Goal: Transaction & Acquisition: Purchase product/service

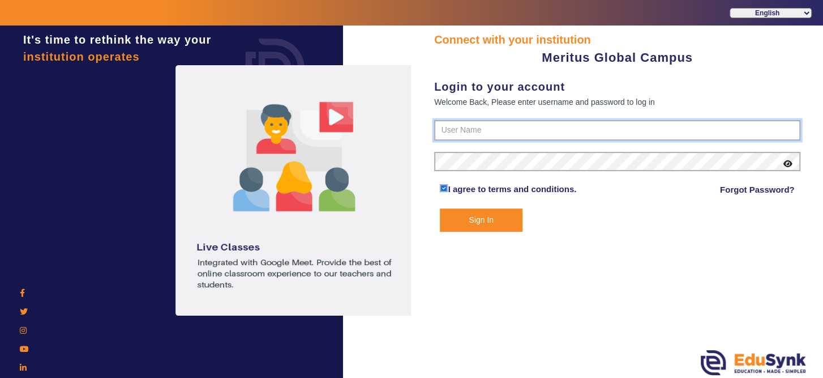
type input "8593852575"
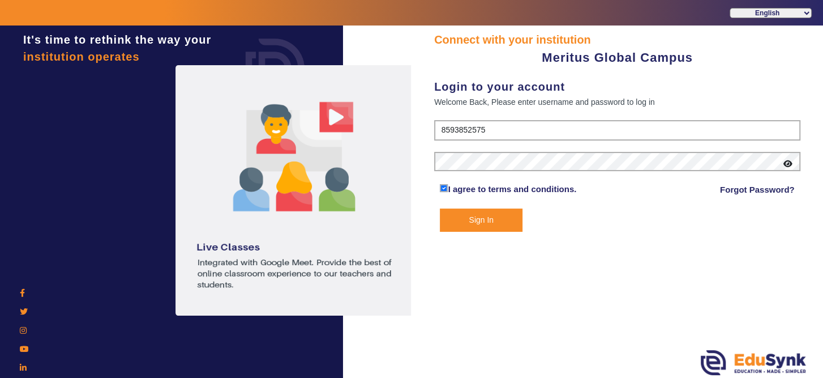
click at [496, 216] on button "Sign In" at bounding box center [481, 219] width 82 height 23
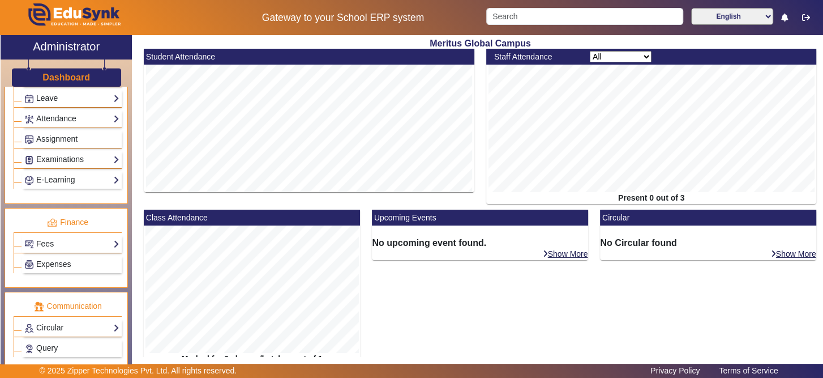
scroll to position [477, 0]
click at [97, 236] on link "Fees" at bounding box center [71, 242] width 95 height 13
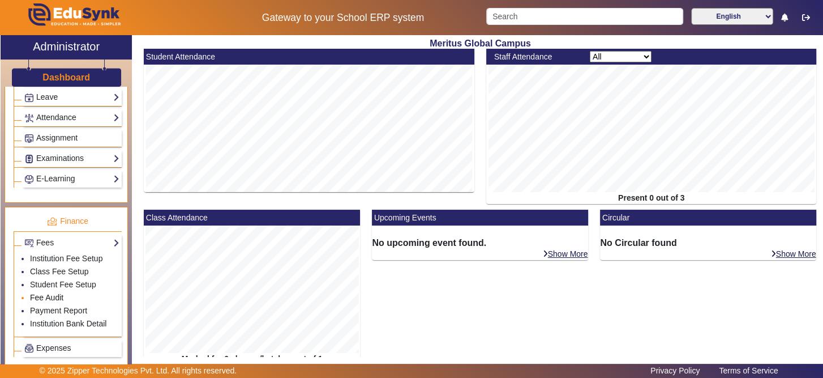
click at [50, 293] on link "Fee Audit" at bounding box center [46, 297] width 33 height 9
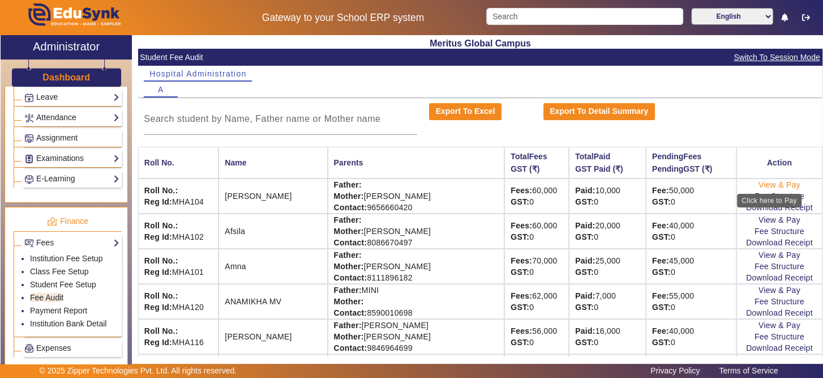
click at [766, 181] on link "View & Pay" at bounding box center [780, 184] width 42 height 9
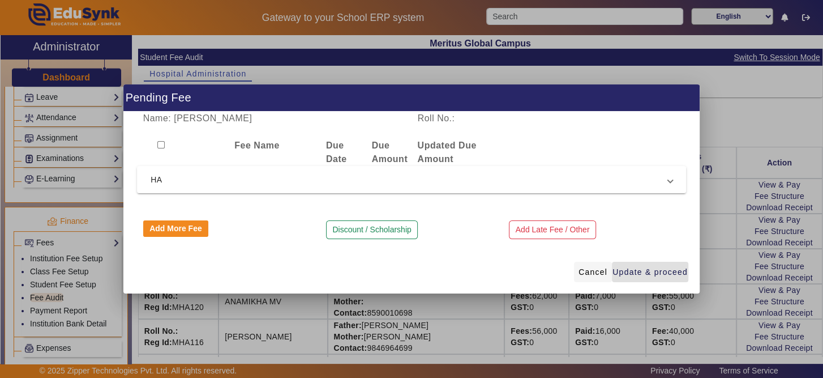
click at [599, 273] on span "Cancel" at bounding box center [593, 272] width 29 height 12
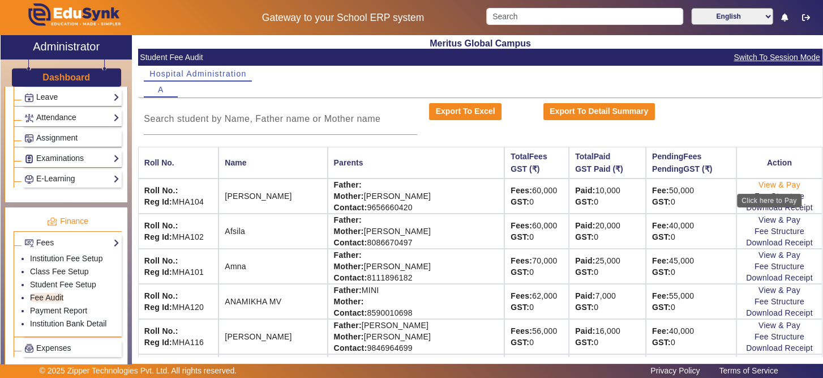
click at [759, 186] on link "View & Pay" at bounding box center [780, 184] width 42 height 9
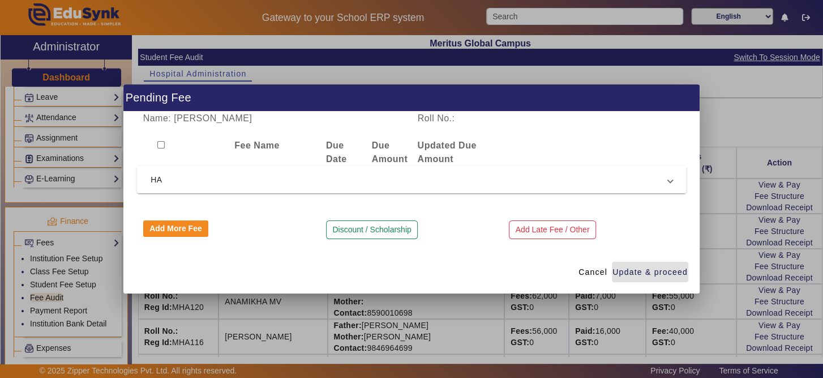
click at [374, 173] on span "HA" at bounding box center [409, 180] width 517 height 14
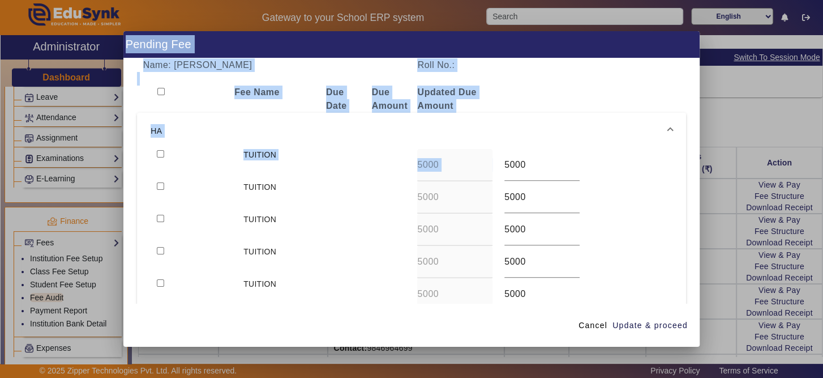
drag, startPoint x: 691, startPoint y: 175, endPoint x: 697, endPoint y: 182, distance: 9.2
click at [704, 203] on div "Pending Fee Name: Abina Roll No.: Fee Name Due Date Due Amount Updated Due Amou…" at bounding box center [411, 189] width 823 height 378
click at [522, 70] on div "Roll No.:" at bounding box center [480, 65] width 137 height 14
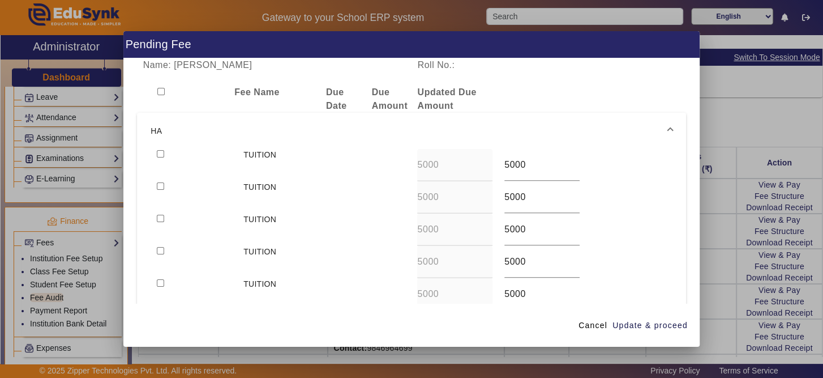
click at [158, 91] on input "checkbox" at bounding box center [160, 91] width 7 height 7
checkbox input "true"
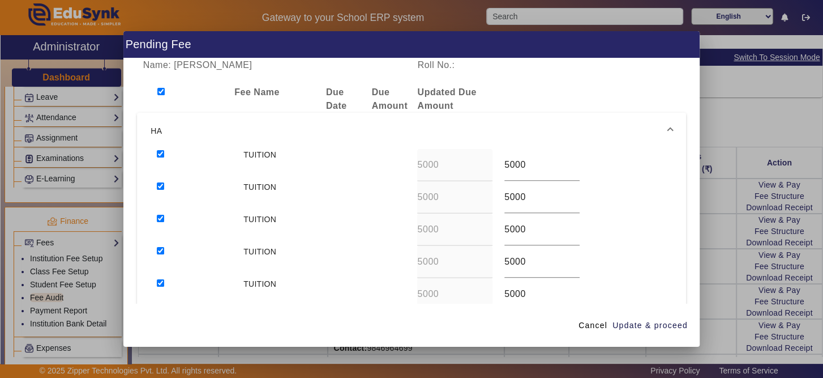
checkbox input "true"
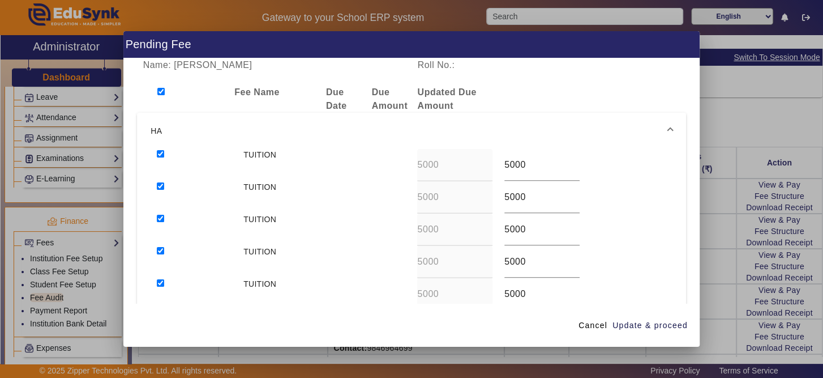
checkbox input "true"
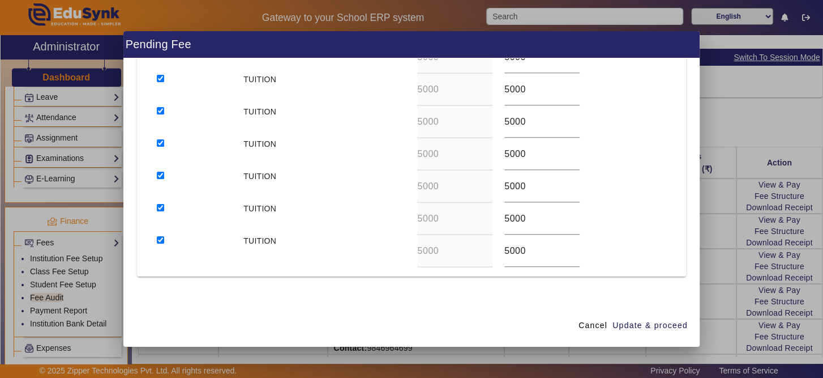
scroll to position [232, 0]
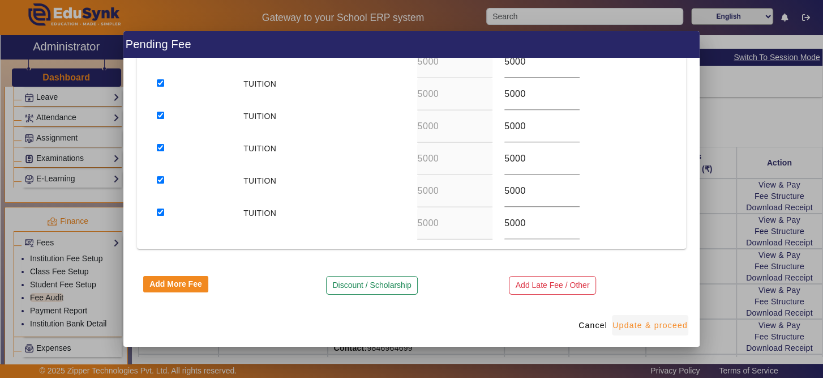
click at [665, 327] on span "Update & proceed" at bounding box center [650, 325] width 75 height 12
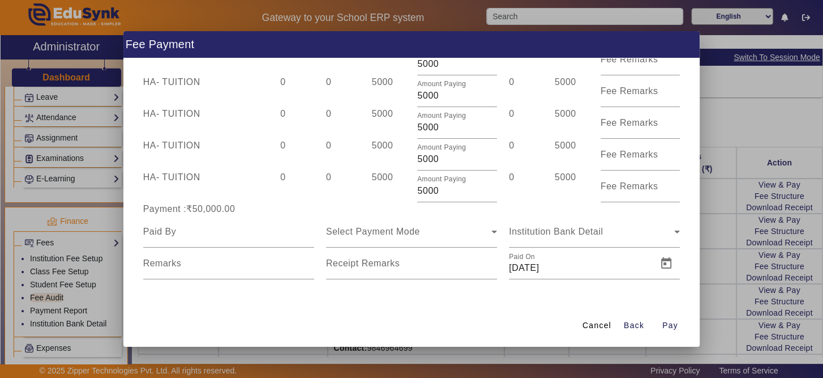
scroll to position [205, 0]
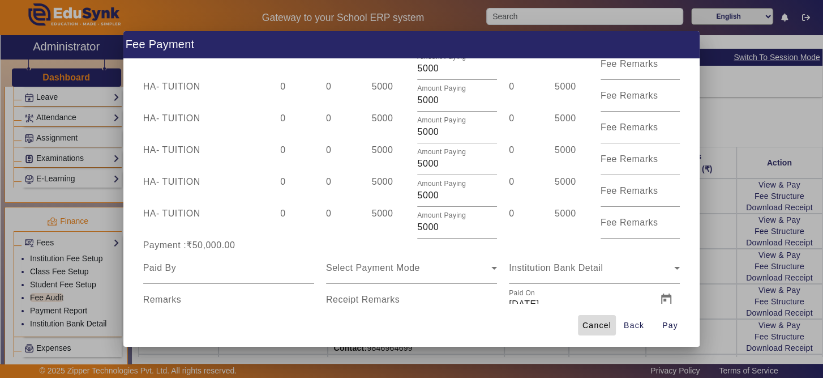
click at [610, 328] on span "Cancel" at bounding box center [597, 325] width 29 height 12
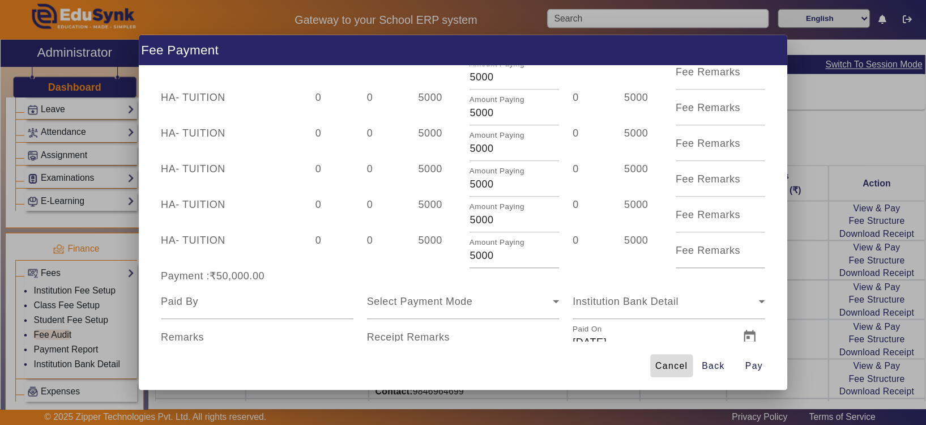
scroll to position [0, 0]
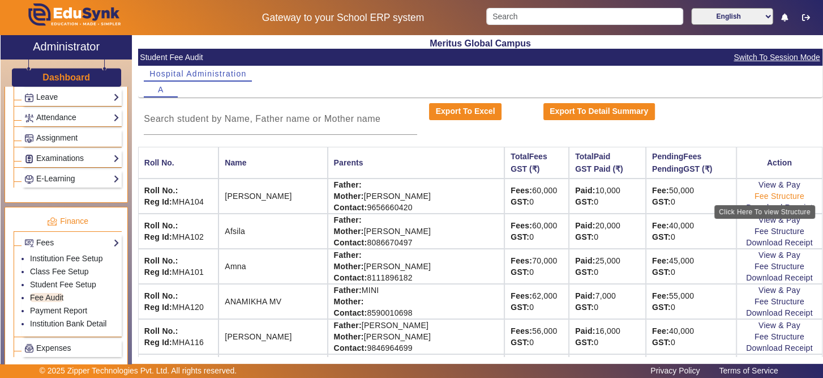
click at [769, 195] on link "Fee Structure" at bounding box center [780, 195] width 50 height 9
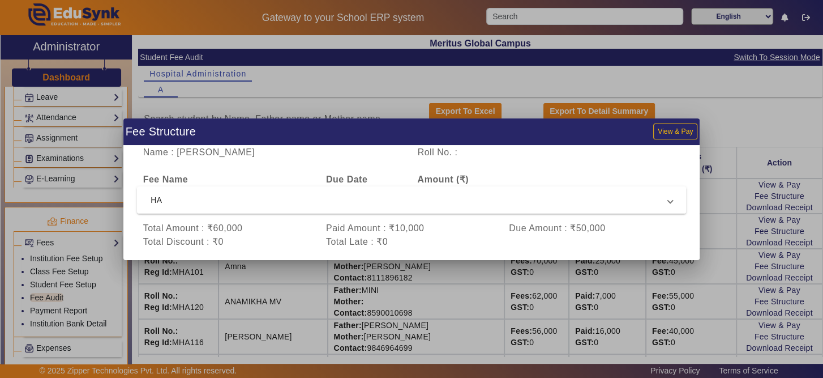
click at [683, 192] on mat-expansion-panel-header "HA" at bounding box center [411, 199] width 549 height 27
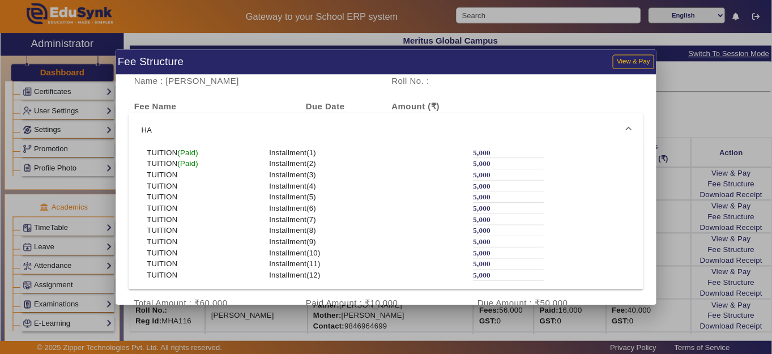
scroll to position [311, 0]
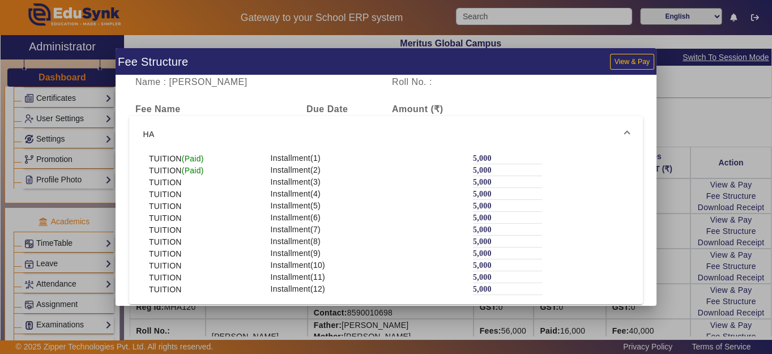
drag, startPoint x: 505, startPoint y: 171, endPoint x: 474, endPoint y: 161, distance: 32.8
click at [474, 161] on label "5,000" at bounding box center [482, 158] width 19 height 10
click at [638, 58] on button "View & Pay" at bounding box center [632, 61] width 44 height 15
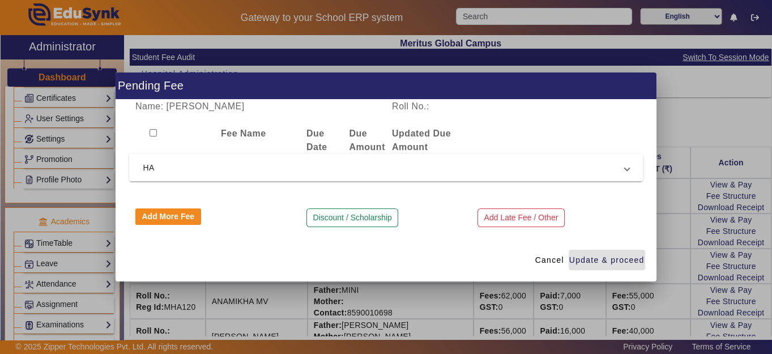
click at [546, 161] on span "HA" at bounding box center [383, 168] width 481 height 14
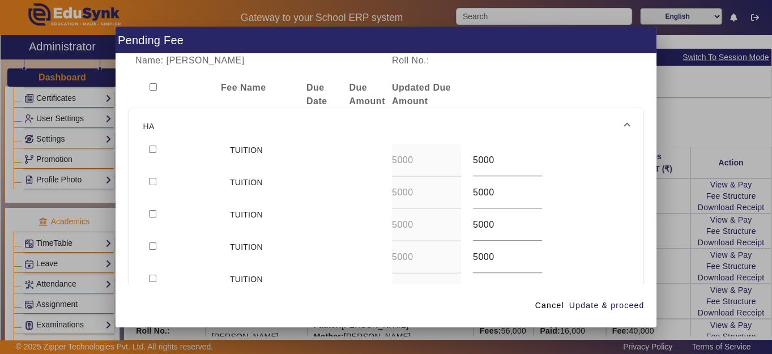
click at [152, 151] on input "checkbox" at bounding box center [152, 148] width 7 height 7
checkbox input "true"
click at [149, 179] on input "checkbox" at bounding box center [152, 181] width 7 height 7
checkbox input "true"
click at [156, 213] on div at bounding box center [183, 225] width 81 height 32
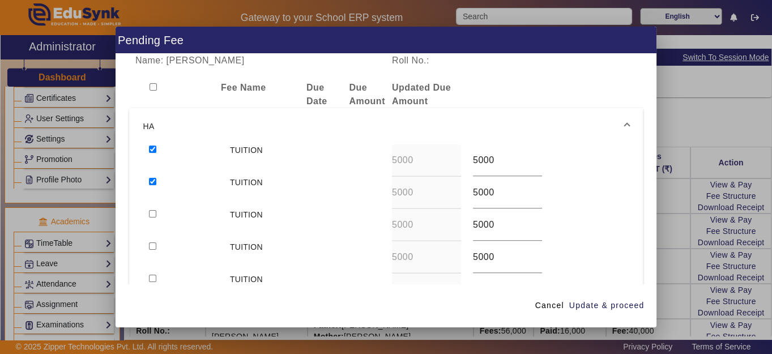
click at [148, 213] on div at bounding box center [183, 225] width 81 height 32
click at [152, 214] on input "checkbox" at bounding box center [152, 213] width 7 height 7
checkbox input "true"
click at [149, 245] on input "checkbox" at bounding box center [152, 245] width 7 height 7
checkbox input "true"
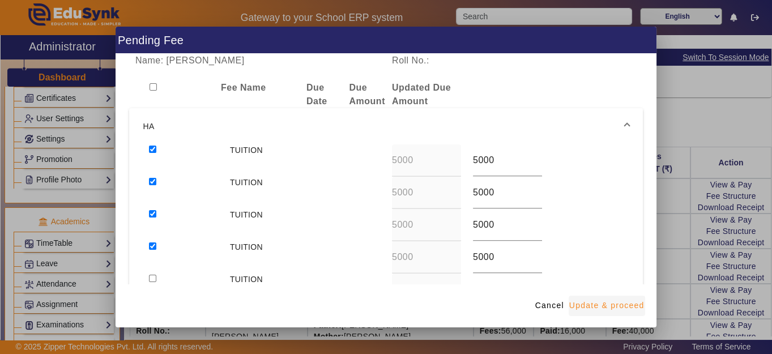
click at [635, 306] on span "Update & proceed" at bounding box center [606, 305] width 75 height 12
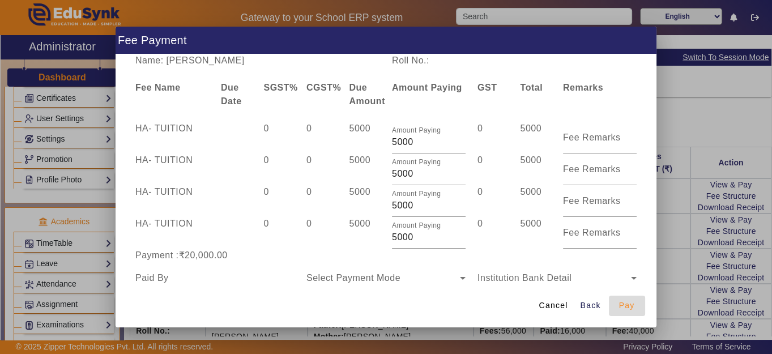
click at [625, 299] on span "Pay" at bounding box center [627, 305] width 16 height 12
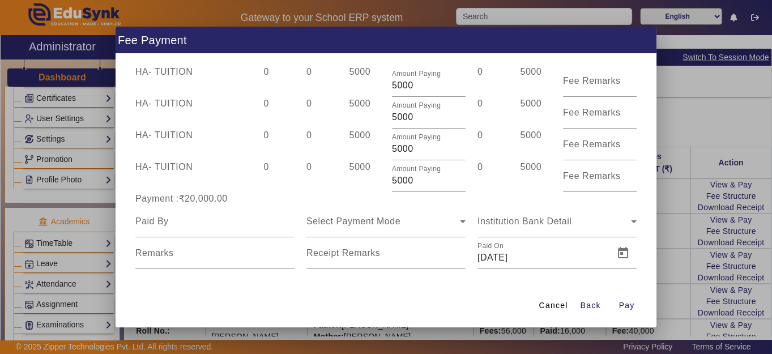
scroll to position [66, 0]
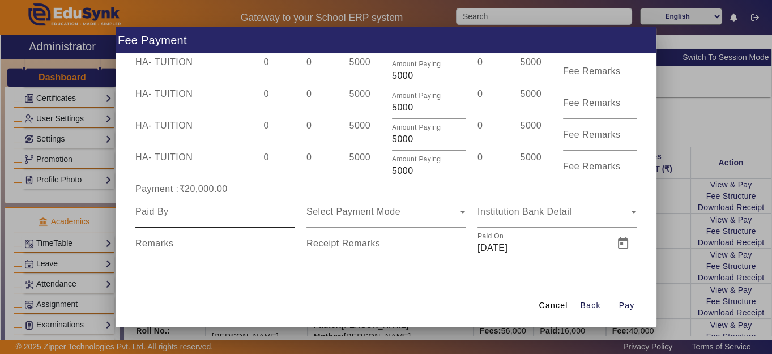
click at [199, 222] on div at bounding box center [214, 212] width 159 height 32
type input "[PERSON_NAME]"
click at [449, 215] on div "Select Payment Mode" at bounding box center [382, 212] width 153 height 14
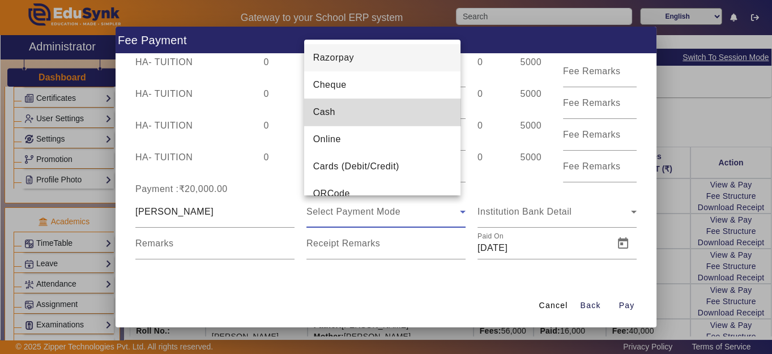
click at [406, 117] on mat-option "Cash" at bounding box center [382, 111] width 157 height 27
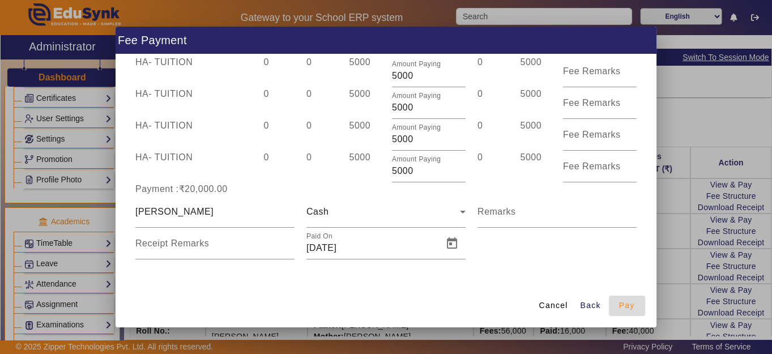
click at [623, 300] on span "Pay" at bounding box center [627, 305] width 16 height 12
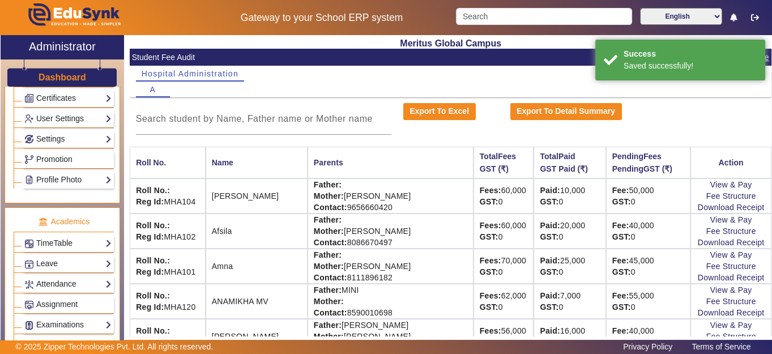
scroll to position [0, 0]
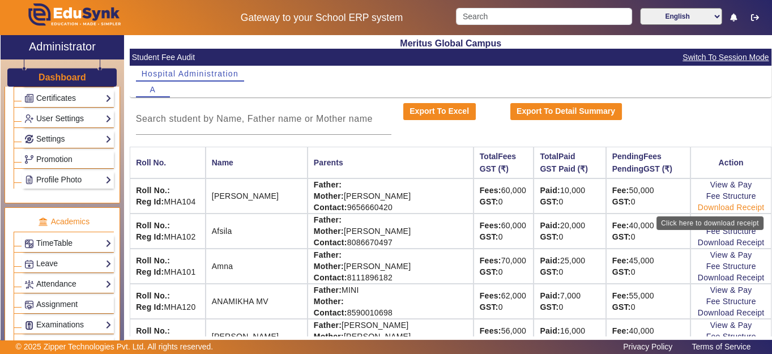
click at [713, 205] on link "Download Receipt" at bounding box center [730, 207] width 67 height 9
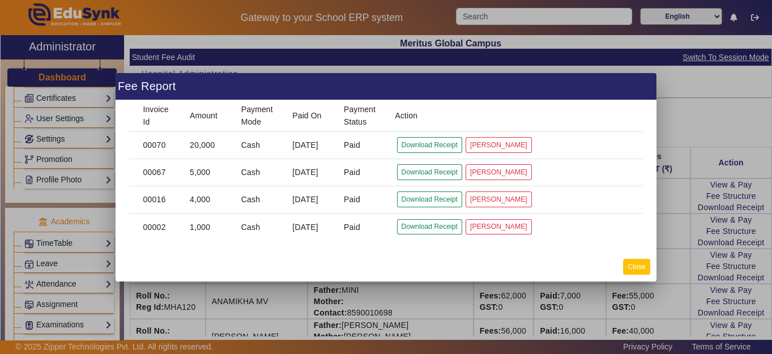
click at [633, 268] on button "Close" at bounding box center [636, 266] width 27 height 15
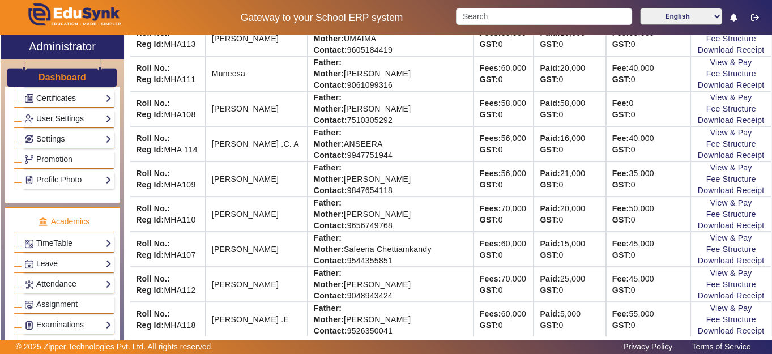
scroll to position [210, 0]
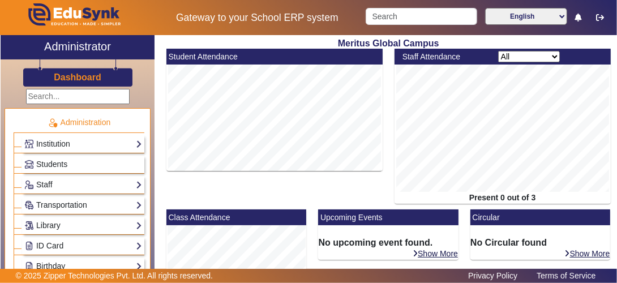
scroll to position [186, 0]
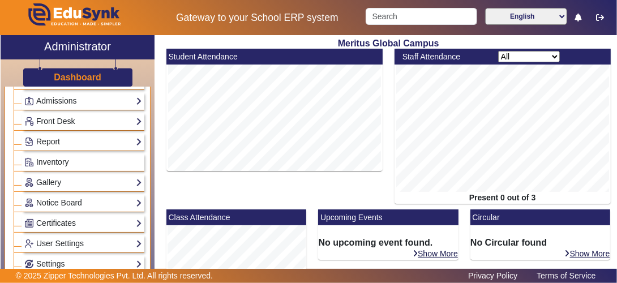
click at [159, 125] on div "Meritus Global Campus Student Attendance Staff Attendance All Teacher Non-Teach…" at bounding box center [386, 165] width 462 height 260
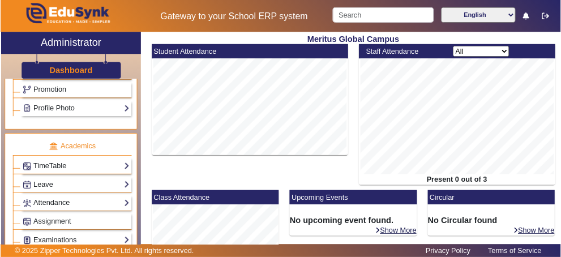
scroll to position [557, 0]
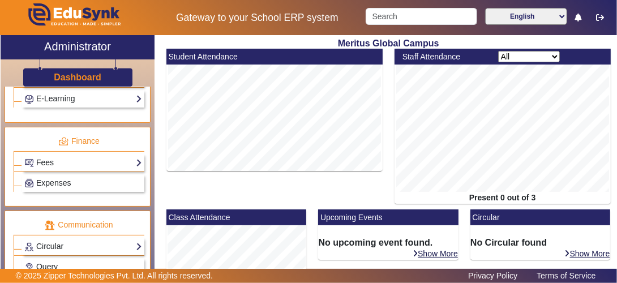
click at [91, 156] on link "Fees" at bounding box center [83, 162] width 118 height 13
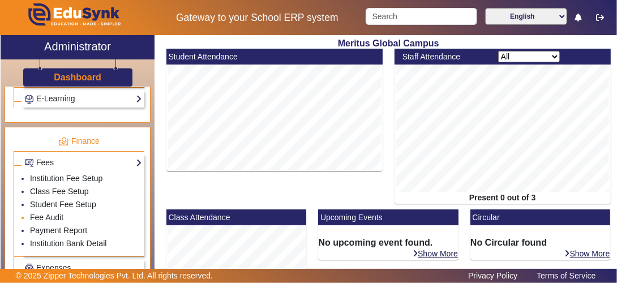
click at [94, 212] on li "Fee Audit" at bounding box center [86, 218] width 112 height 13
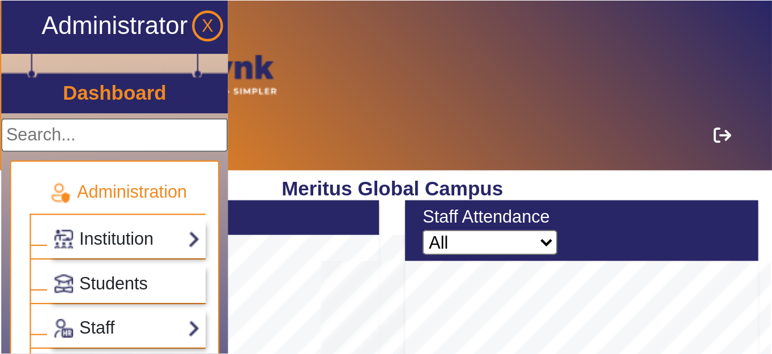
scroll to position [504, 0]
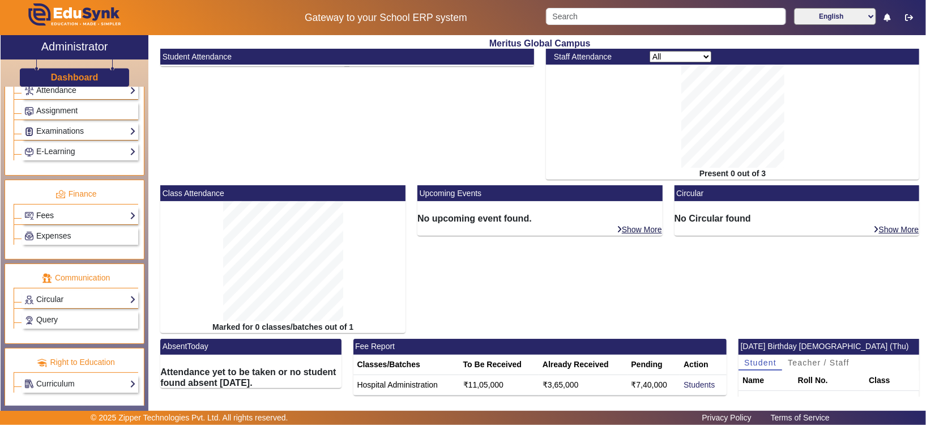
click at [86, 217] on link "Fees" at bounding box center [80, 215] width 112 height 13
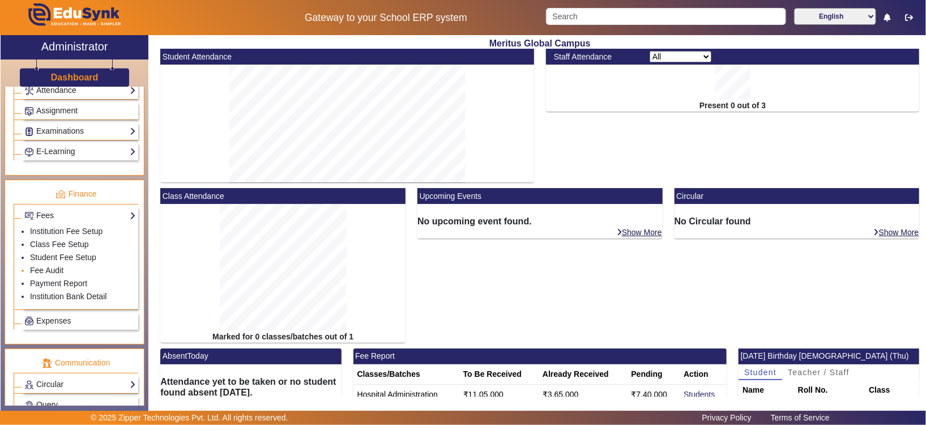
click at [80, 268] on li "Fee Audit" at bounding box center [83, 270] width 106 height 13
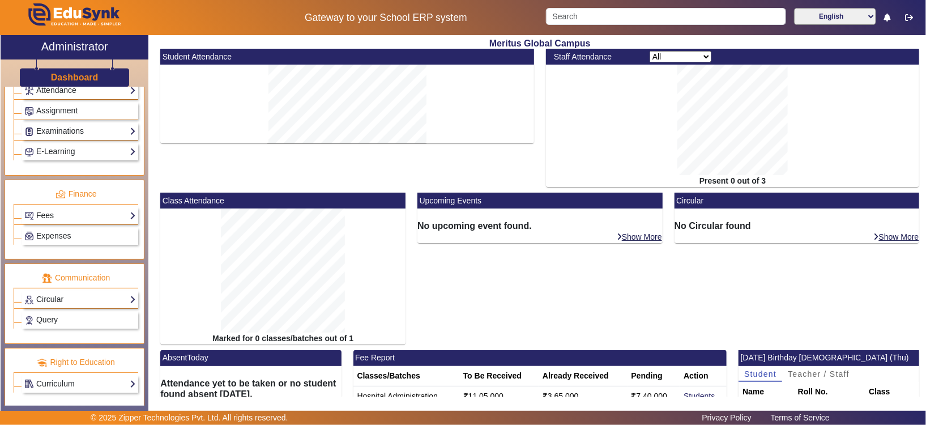
click at [36, 209] on link "Fees" at bounding box center [80, 215] width 112 height 13
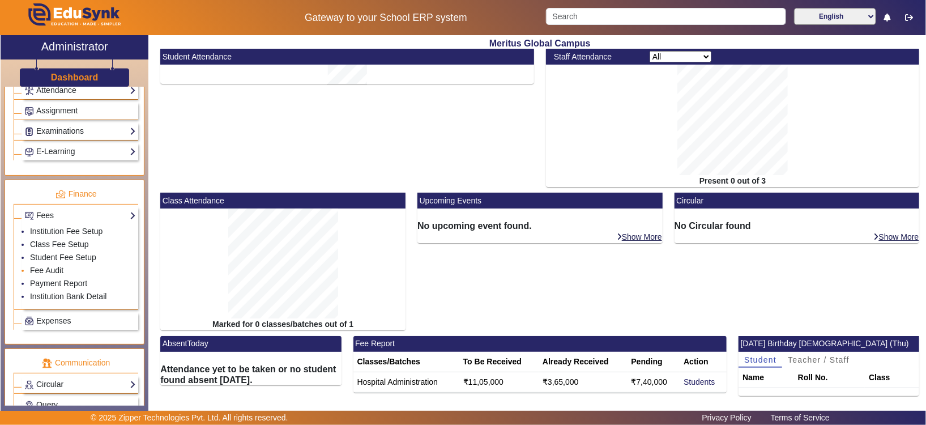
click at [42, 268] on link "Fee Audit" at bounding box center [46, 269] width 33 height 9
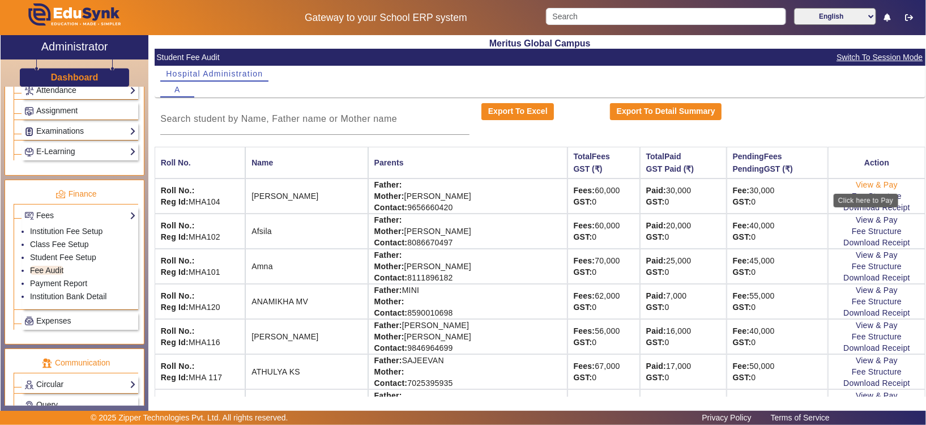
click at [616, 187] on link "View & Pay" at bounding box center [876, 184] width 42 height 9
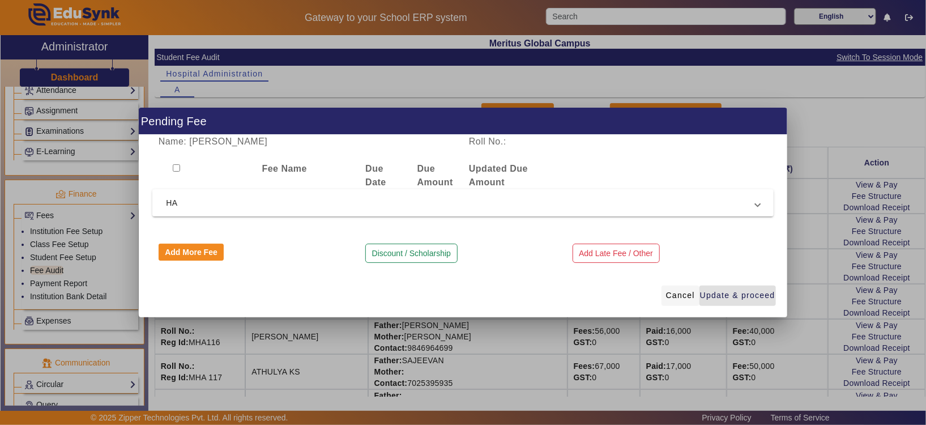
click at [616, 282] on span "Cancel" at bounding box center [680, 295] width 29 height 12
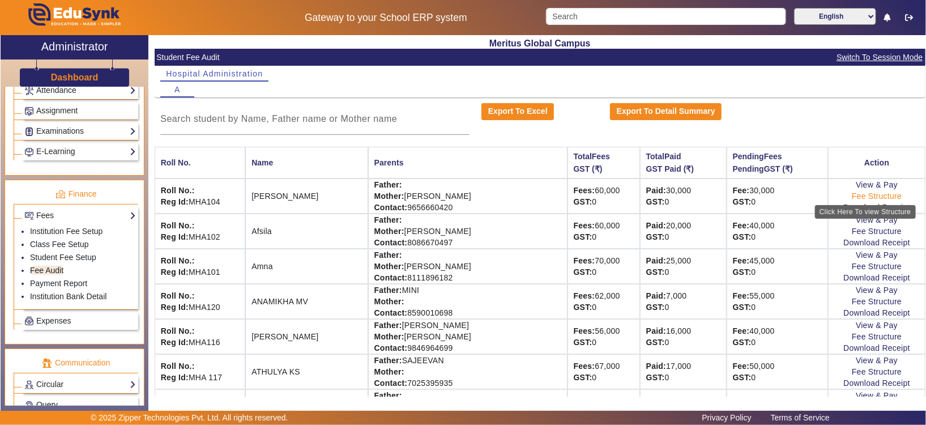
click at [616, 194] on link "Fee Structure" at bounding box center [876, 195] width 50 height 9
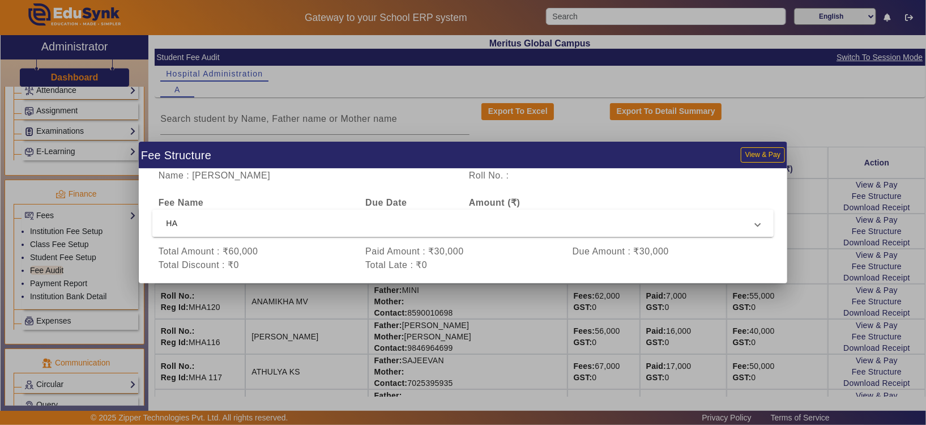
click at [616, 227] on span "HA" at bounding box center [460, 223] width 589 height 14
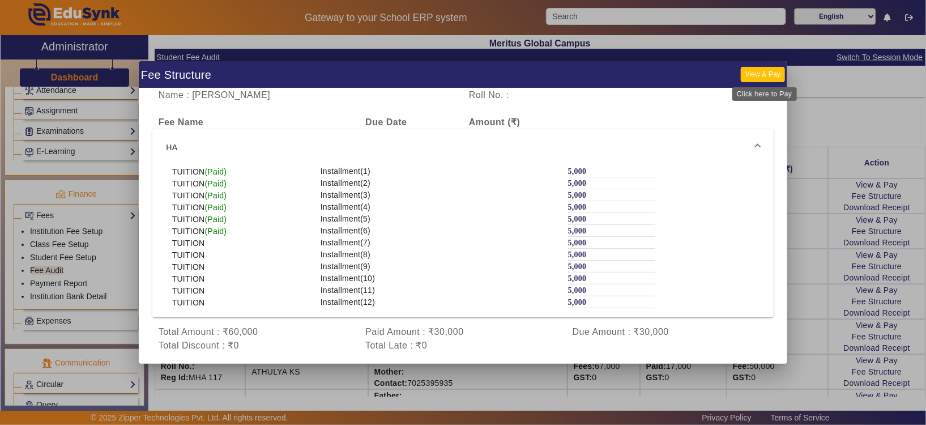
click at [616, 75] on button "View & Pay" at bounding box center [762, 74] width 44 height 15
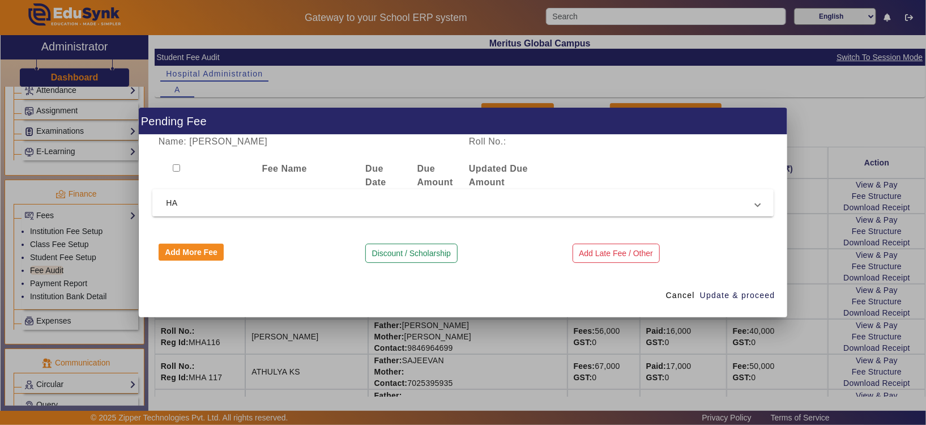
click at [616, 201] on span "HA" at bounding box center [460, 203] width 589 height 14
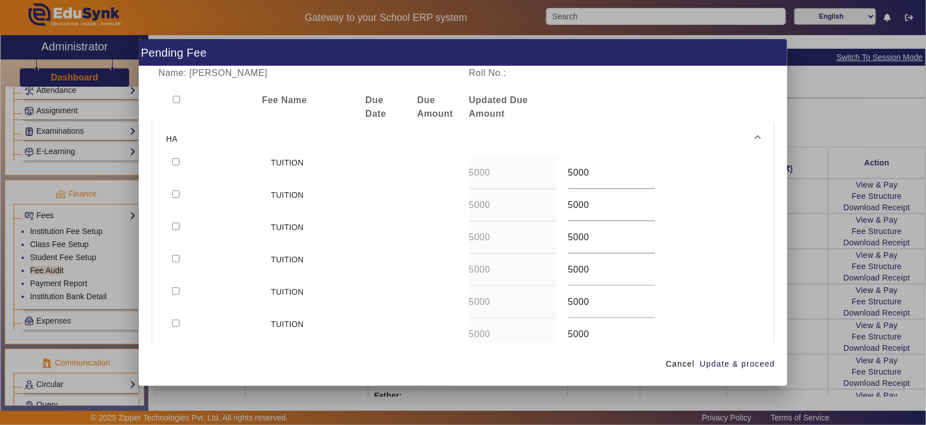
click at [616, 112] on div at bounding box center [463, 212] width 926 height 425
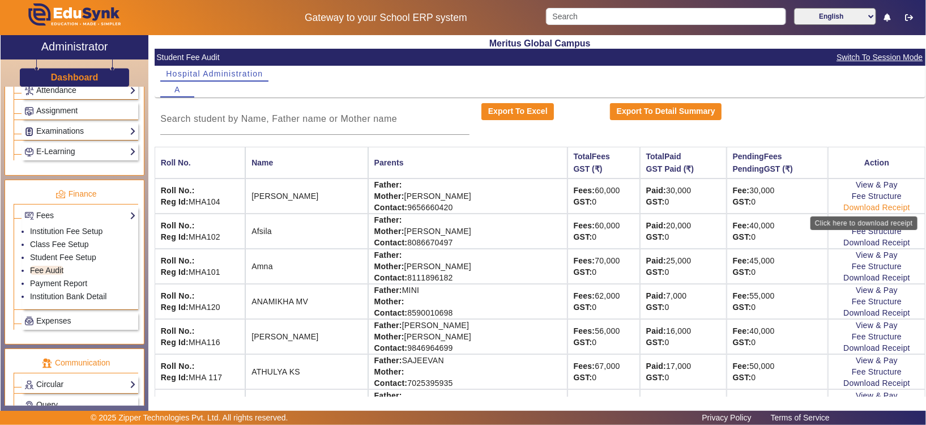
click at [616, 206] on link "Download Receipt" at bounding box center [876, 207] width 67 height 9
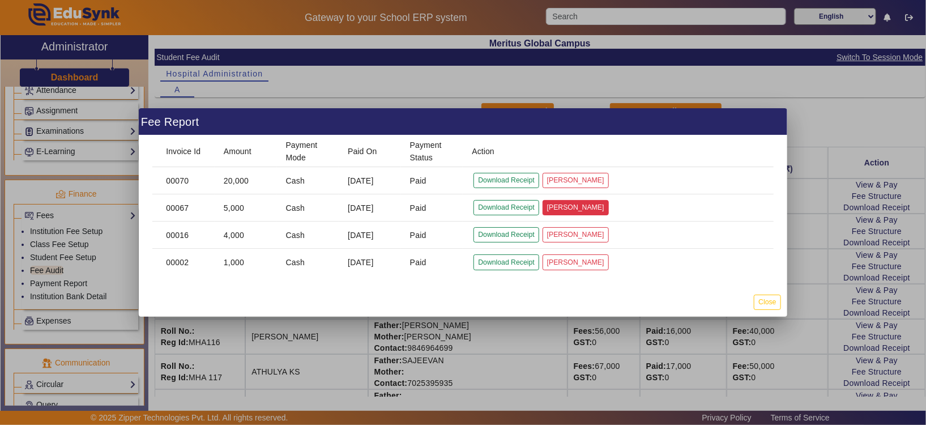
click at [591, 209] on button "[PERSON_NAME]" at bounding box center [575, 207] width 66 height 15
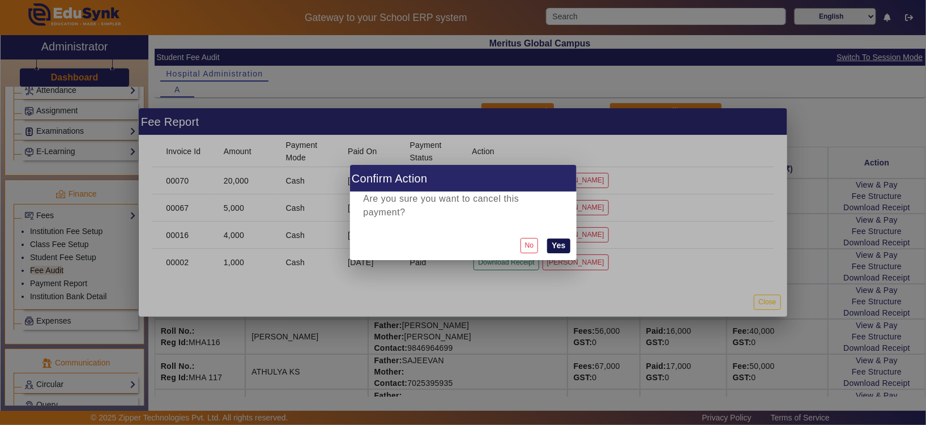
click at [550, 238] on button "Yes" at bounding box center [558, 245] width 23 height 15
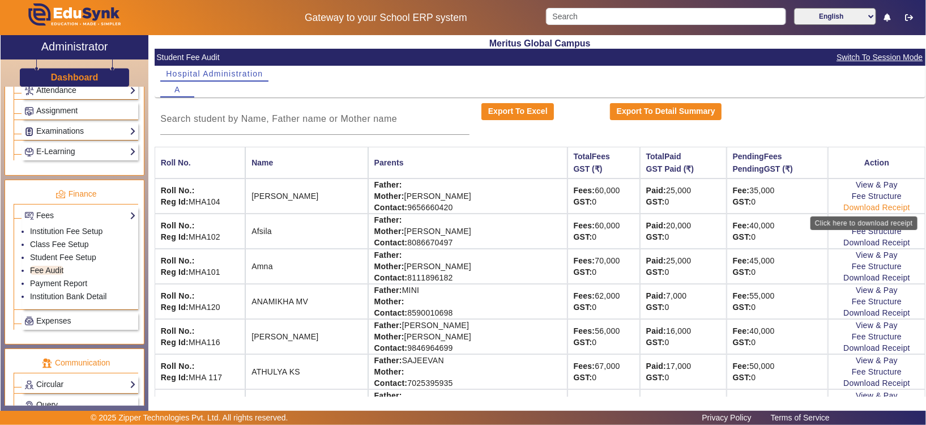
click at [616, 205] on link "Download Receipt" at bounding box center [876, 207] width 67 height 9
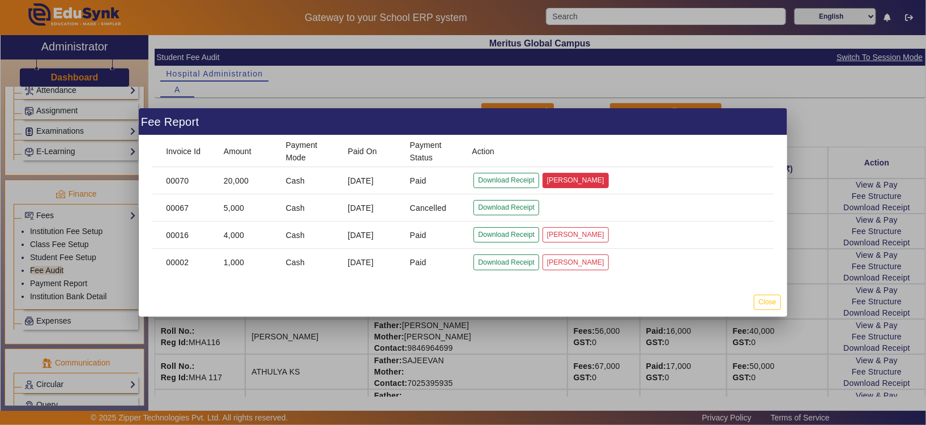
click at [572, 185] on button "[PERSON_NAME]" at bounding box center [575, 180] width 66 height 15
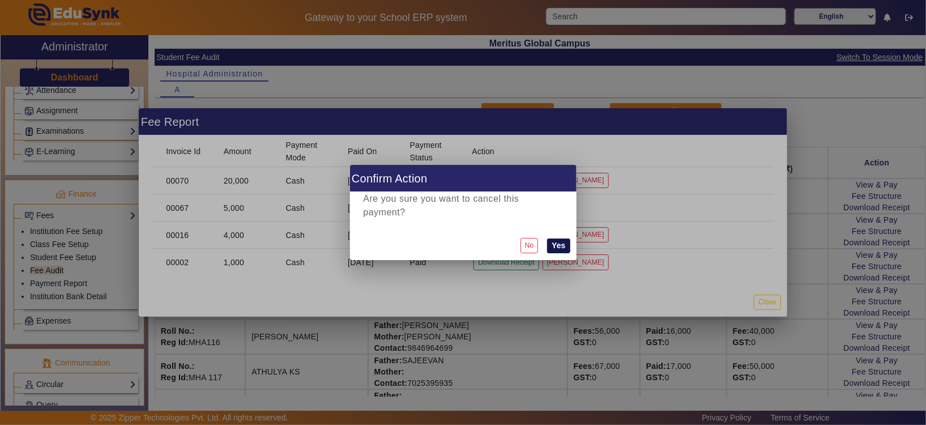
click at [555, 239] on button "Yes" at bounding box center [558, 245] width 23 height 15
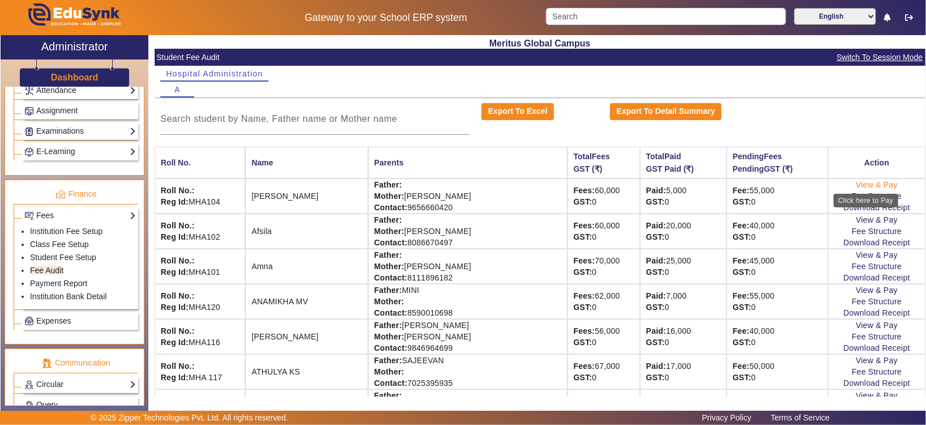
click at [616, 185] on link "View & Pay" at bounding box center [876, 184] width 42 height 9
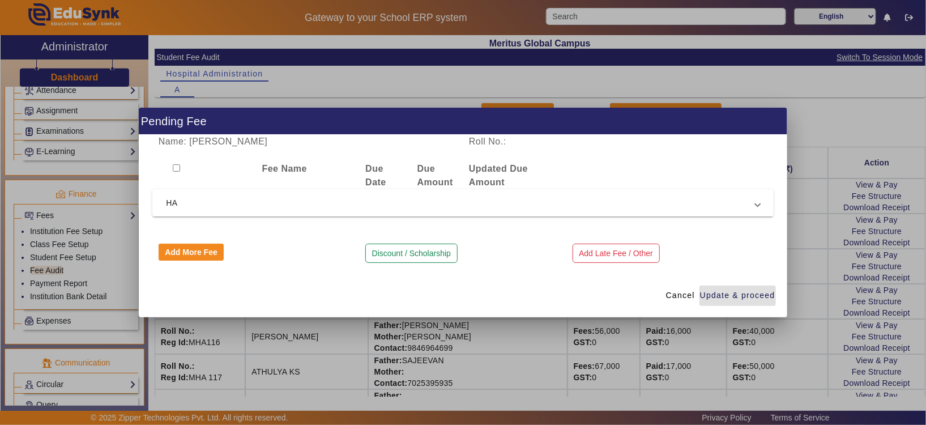
click at [616, 207] on span "HA" at bounding box center [460, 203] width 589 height 14
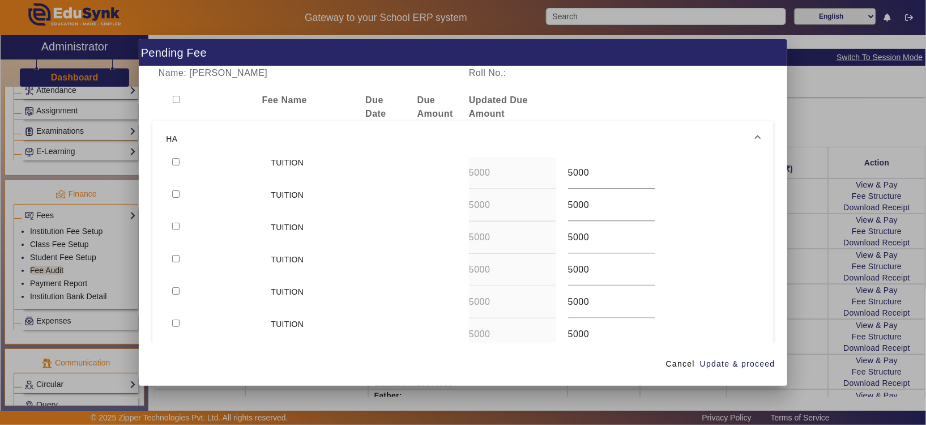
click at [177, 162] on input "checkbox" at bounding box center [175, 161] width 7 height 7
checkbox input "true"
click at [173, 193] on input "checkbox" at bounding box center [175, 193] width 7 height 7
checkbox input "true"
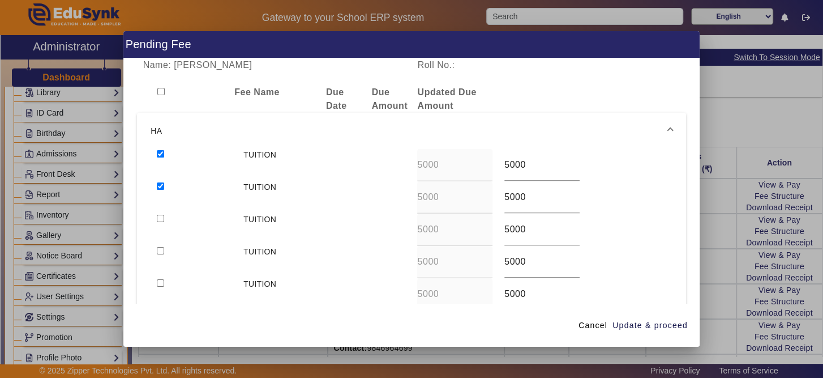
scroll to position [132, 0]
click at [157, 218] on input "checkbox" at bounding box center [160, 218] width 7 height 7
checkbox input "true"
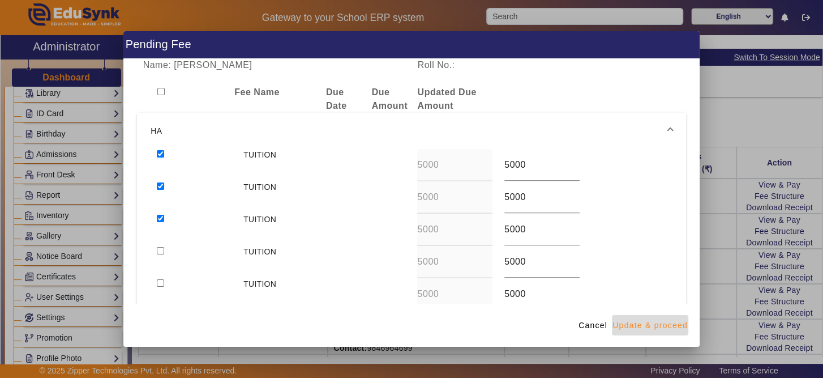
click at [616, 282] on span "button" at bounding box center [650, 324] width 76 height 27
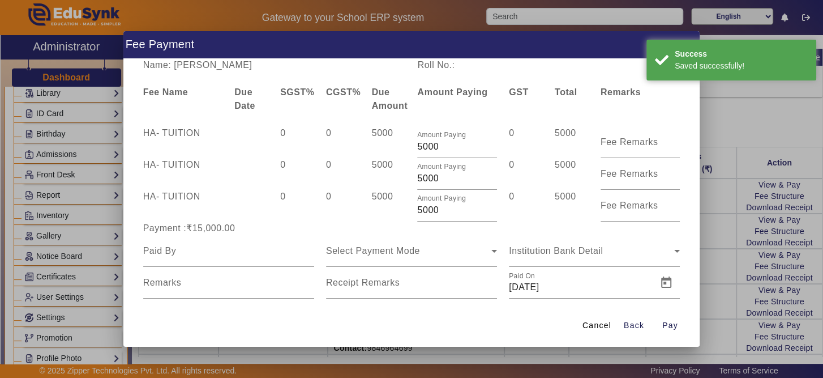
scroll to position [19, 0]
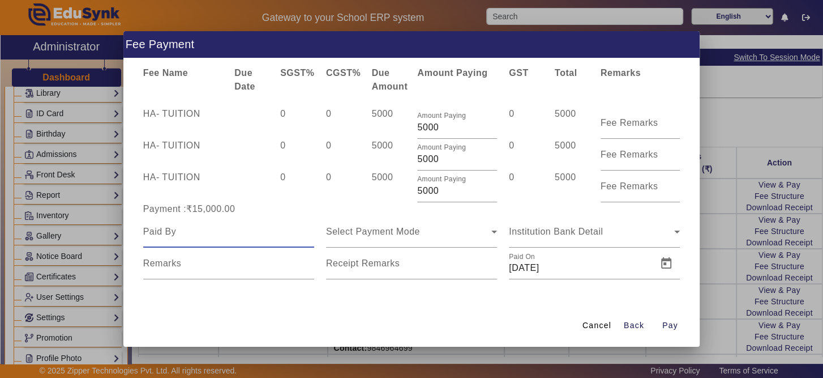
click at [228, 229] on input at bounding box center [228, 232] width 171 height 14
type input "[PERSON_NAME]"
click at [423, 225] on div "Select Payment Mode" at bounding box center [408, 232] width 165 height 14
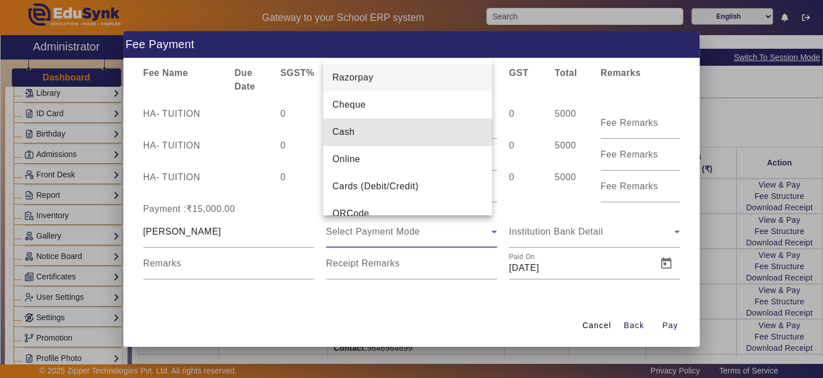
drag, startPoint x: 436, startPoint y: 126, endPoint x: 587, endPoint y: 225, distance: 180.2
click at [587, 225] on div "Fee Payment Name: [PERSON_NAME] Roll No.: Fee Name Due Date SGST% CGST% Due Amo…" at bounding box center [411, 189] width 823 height 378
click at [616, 282] on div at bounding box center [411, 189] width 823 height 378
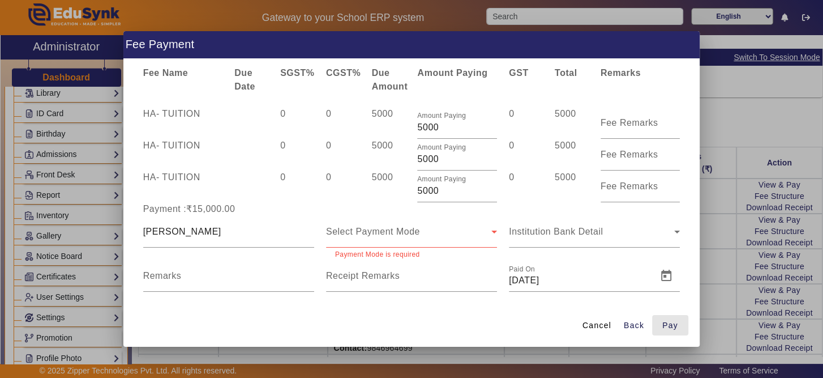
click at [616, 282] on span "Pay" at bounding box center [670, 325] width 16 height 12
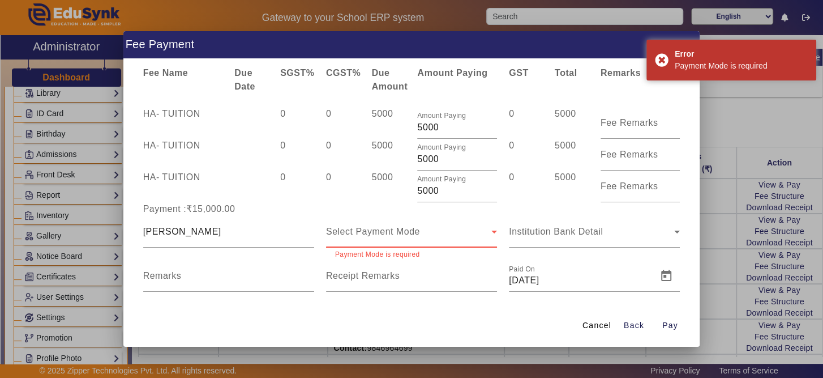
click at [446, 225] on div "Select Payment Mode" at bounding box center [408, 232] width 165 height 14
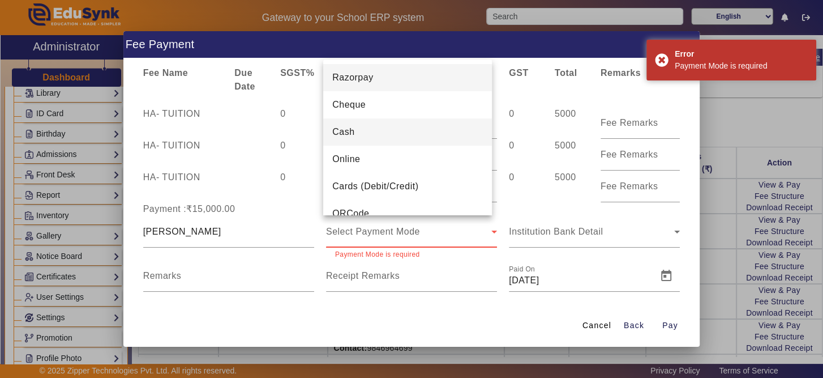
click at [411, 127] on mat-option "Cash" at bounding box center [407, 131] width 169 height 27
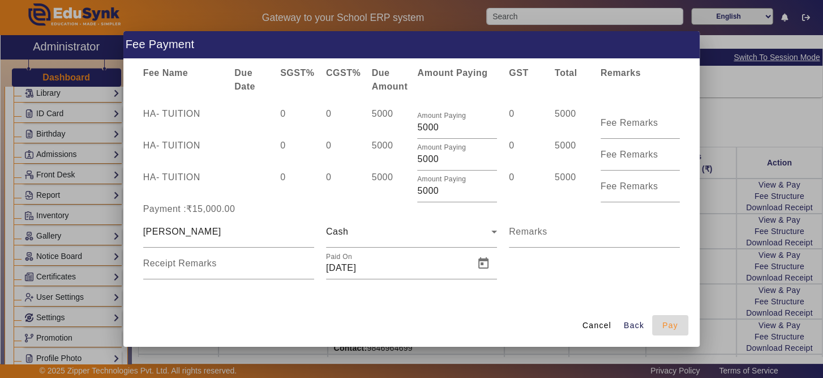
click at [616, 282] on span "Pay" at bounding box center [670, 325] width 16 height 12
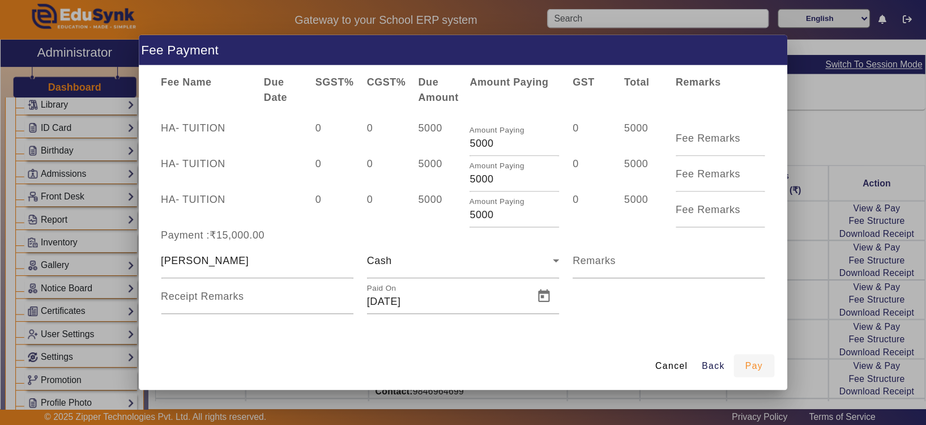
scroll to position [0, 0]
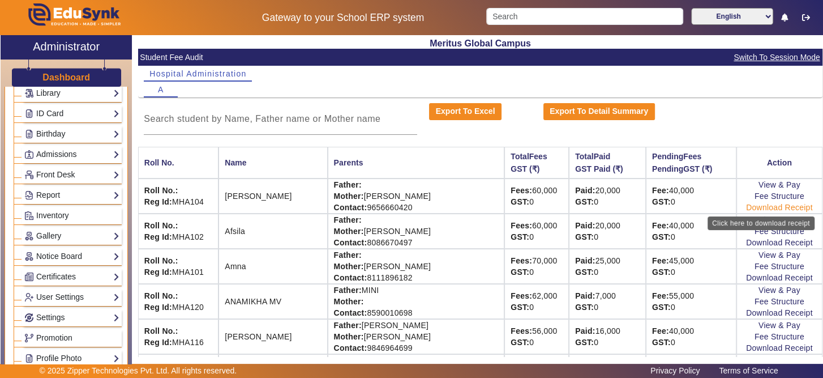
click at [616, 206] on link "Download Receipt" at bounding box center [779, 207] width 67 height 9
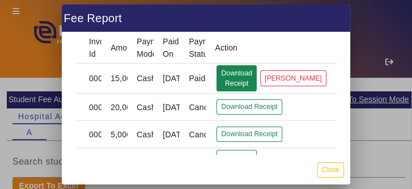
click at [247, 77] on button "Download Receipt" at bounding box center [236, 78] width 40 height 26
